Goal: Information Seeking & Learning: Find specific fact

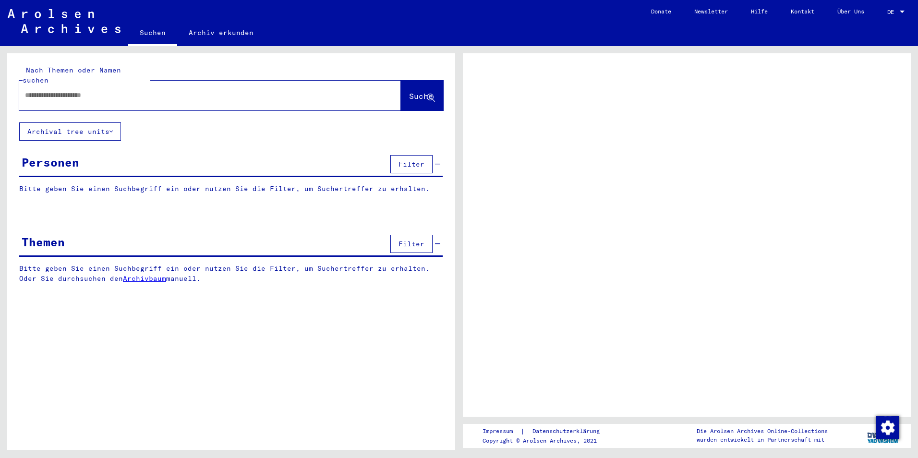
click at [901, 9] on div at bounding box center [902, 12] width 9 height 7
click at [896, 9] on span "DE" at bounding box center [893, 12] width 11 height 7
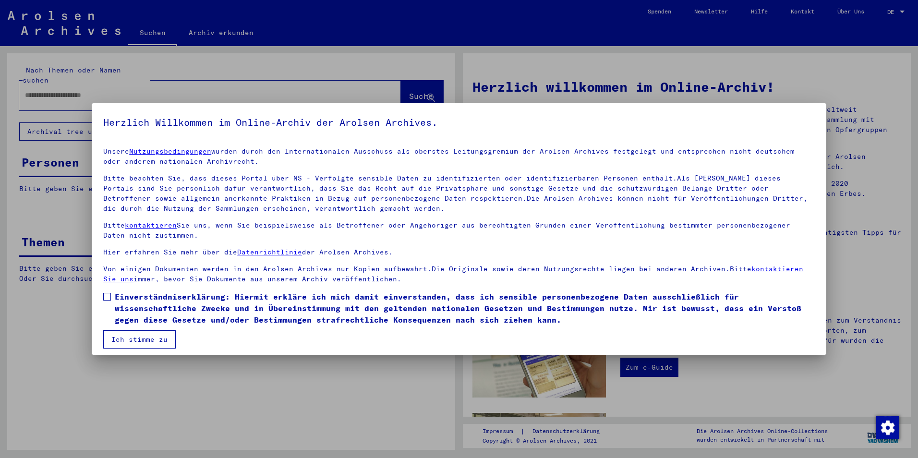
click at [111, 304] on label "Einverständniserklärung: Hiermit erkläre ich mich damit einverstanden, dass ich…" at bounding box center [459, 308] width 712 height 35
click at [115, 324] on span "Einverständniserklärung: Hiermit erkläre ich mich damit einverstanden, dass ich…" at bounding box center [465, 308] width 700 height 35
click at [129, 333] on button "Ich stimme zu" at bounding box center [139, 339] width 73 height 18
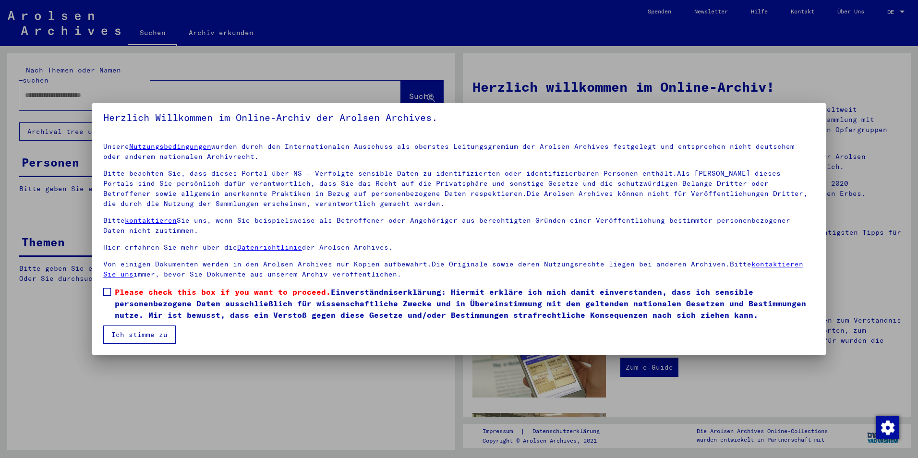
click at [110, 295] on span at bounding box center [107, 292] width 8 height 8
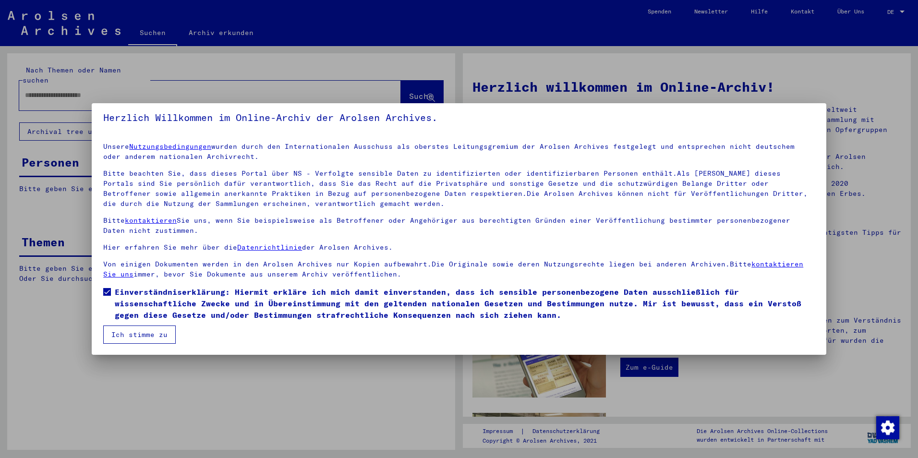
click at [128, 340] on button "Ich stimme zu" at bounding box center [139, 335] width 73 height 18
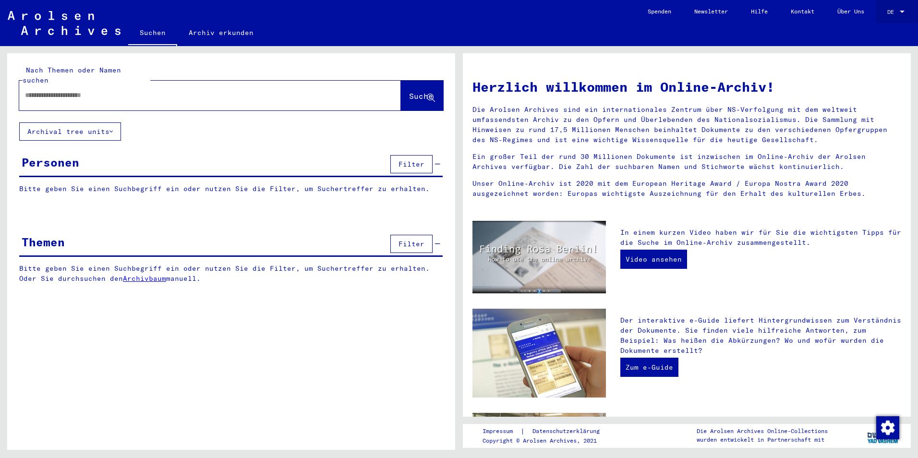
click at [885, 6] on link "DE DE" at bounding box center [897, 11] width 42 height 23
click at [896, 10] on span "DE" at bounding box center [893, 12] width 11 height 7
click at [881, 19] on span "English" at bounding box center [879, 16] width 24 height 7
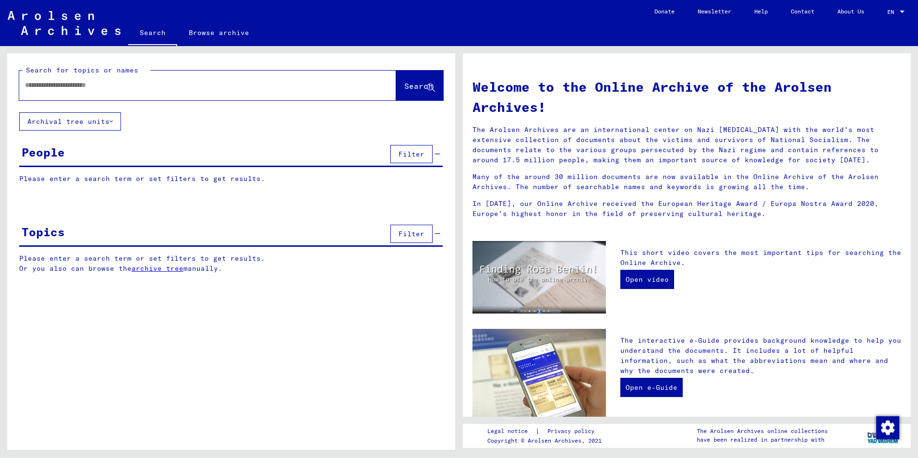
click at [106, 86] on input "text" at bounding box center [196, 85] width 342 height 10
type input "********"
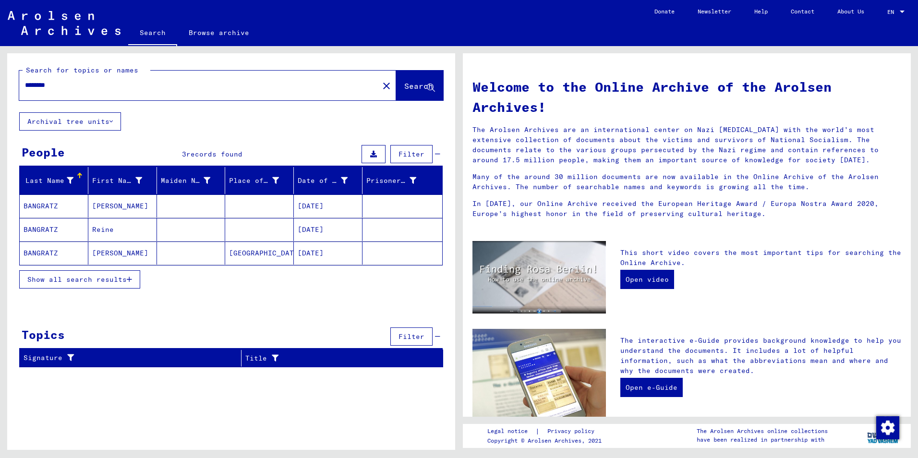
click at [78, 275] on span "Show all search results" at bounding box center [76, 279] width 99 height 9
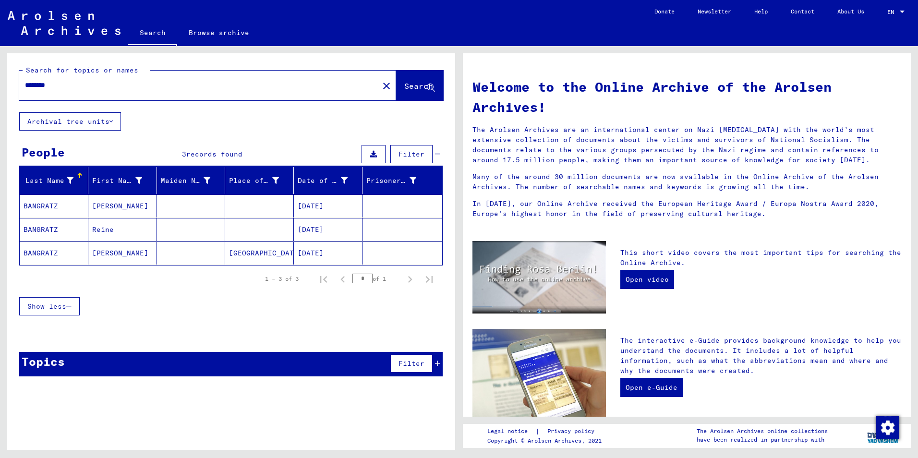
click at [126, 201] on mat-cell "[PERSON_NAME]" at bounding box center [122, 206] width 69 height 23
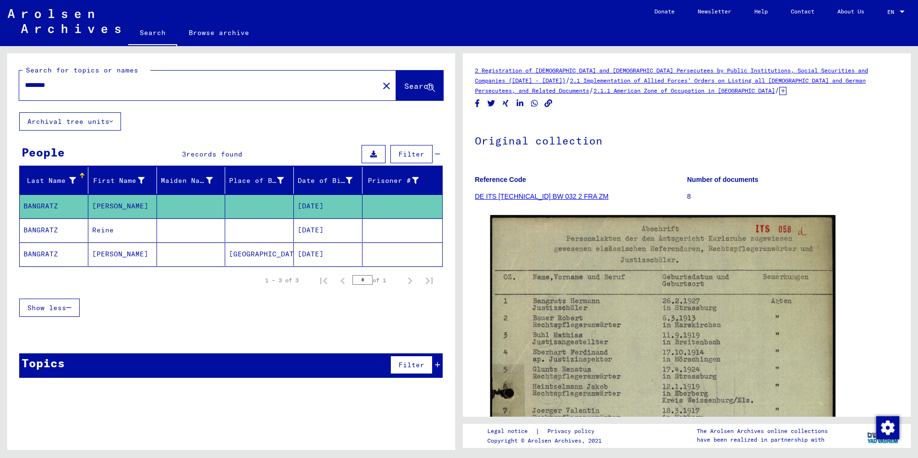
click at [124, 240] on mat-cell "Reine" at bounding box center [122, 231] width 69 height 24
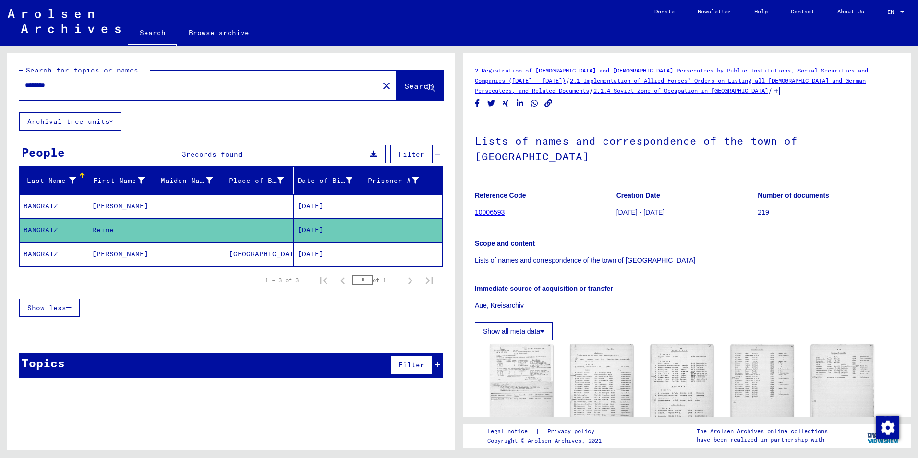
click at [128, 254] on mat-cell "[PERSON_NAME]" at bounding box center [122, 255] width 69 height 24
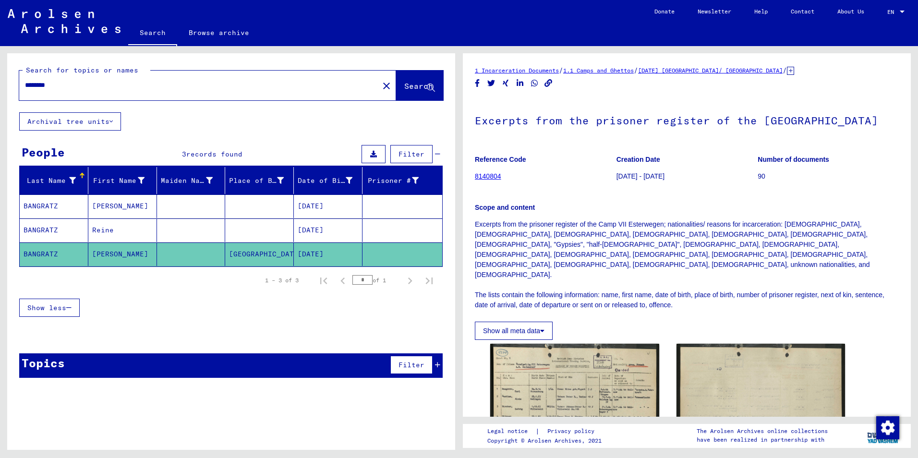
scroll to position [240, 0]
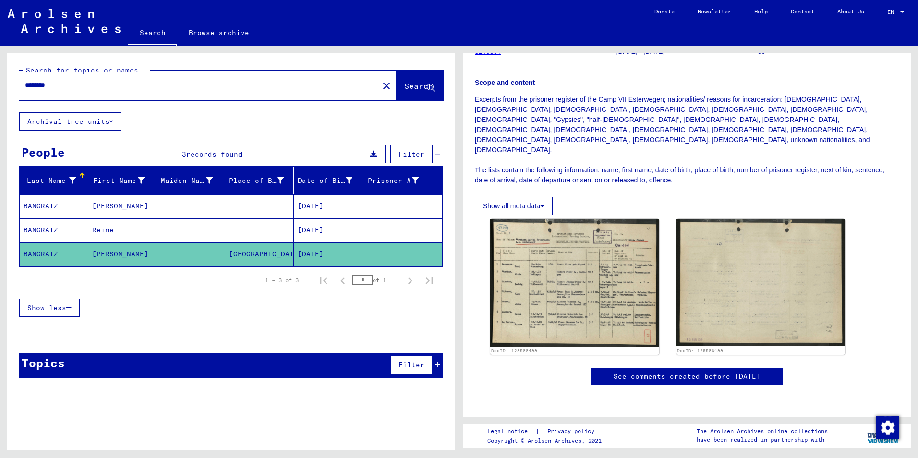
click at [305, 365] on div "Topics Filter" at bounding box center [231, 366] width 424 height 24
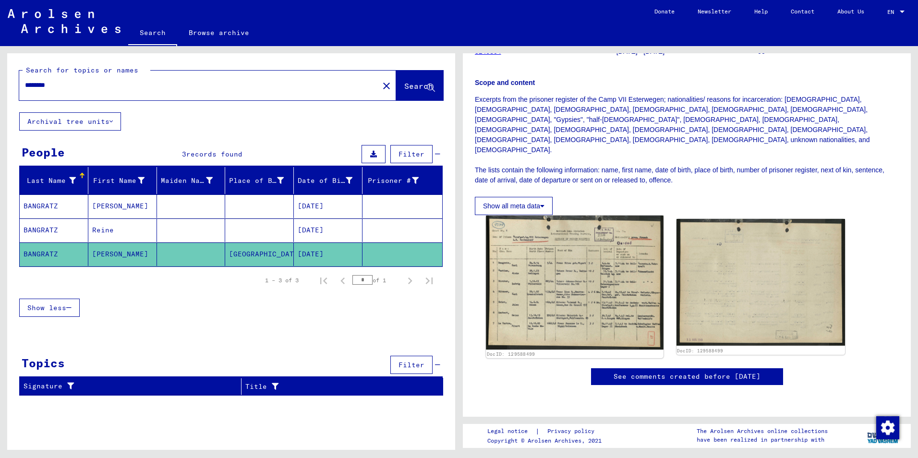
click at [575, 216] on img at bounding box center [574, 283] width 177 height 135
